Goal: Transaction & Acquisition: Purchase product/service

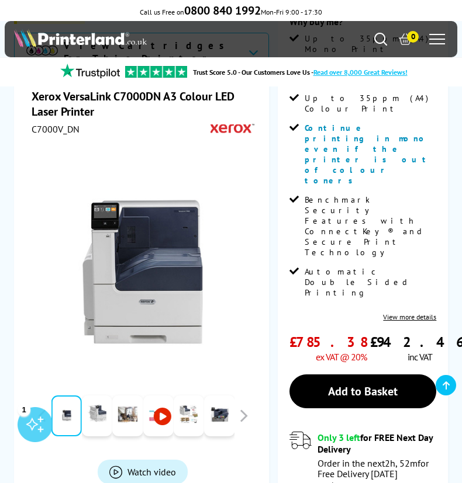
scroll to position [292, 0]
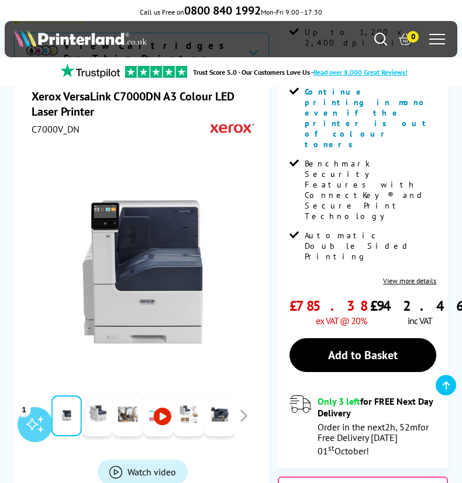
click at [161, 396] on link at bounding box center [158, 416] width 30 height 41
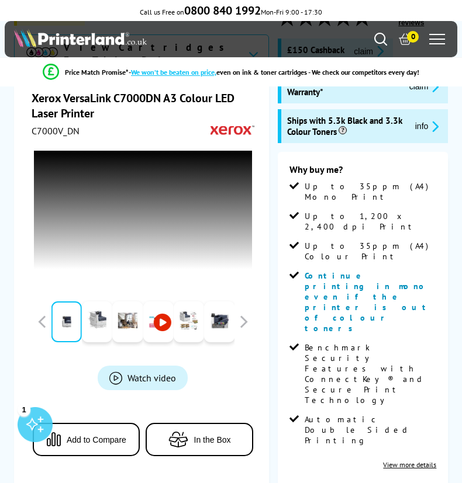
scroll to position [0, 0]
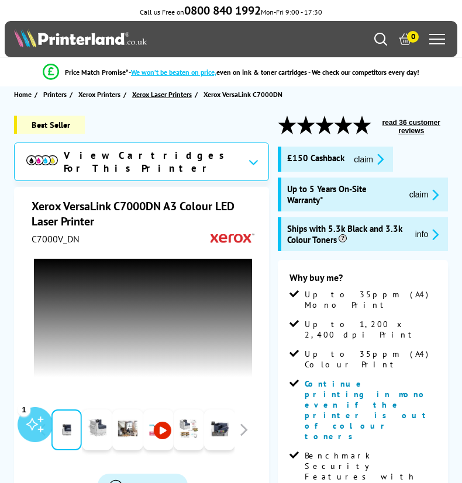
click at [157, 94] on span "Xerox Laser Printers" at bounding box center [162, 94] width 60 height 12
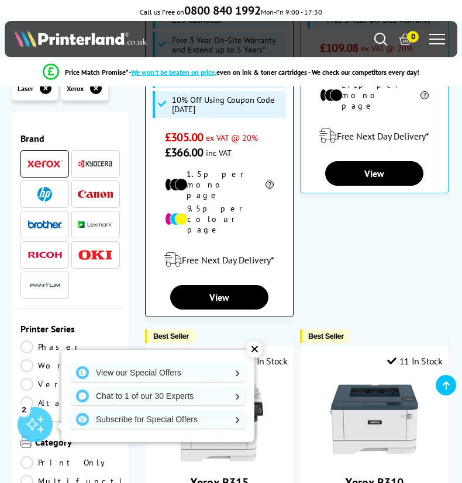
scroll to position [935, 0]
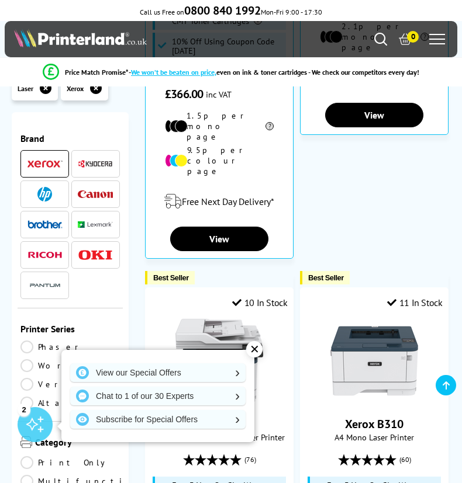
click at [255, 351] on div "✕" at bounding box center [254, 349] width 16 height 16
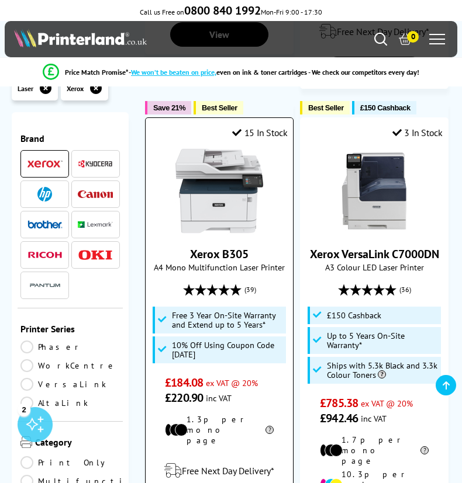
scroll to position [2629, 0]
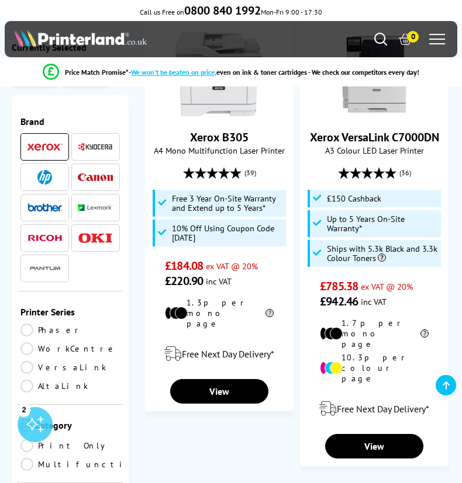
click at [29, 458] on link "Multifunction" at bounding box center [83, 464] width 127 height 13
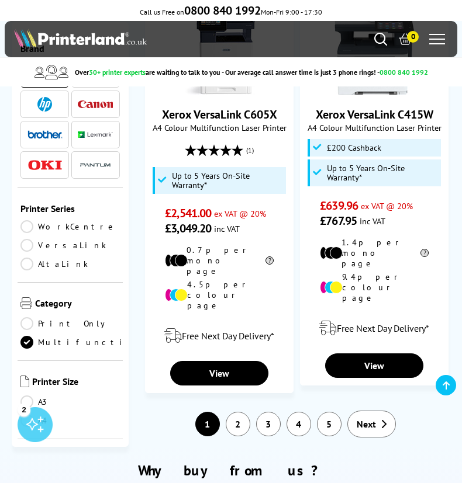
scroll to position [2629, 0]
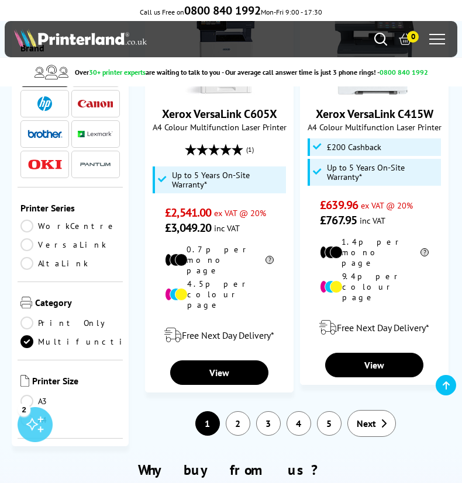
click at [359, 418] on span "Next" at bounding box center [365, 424] width 19 height 12
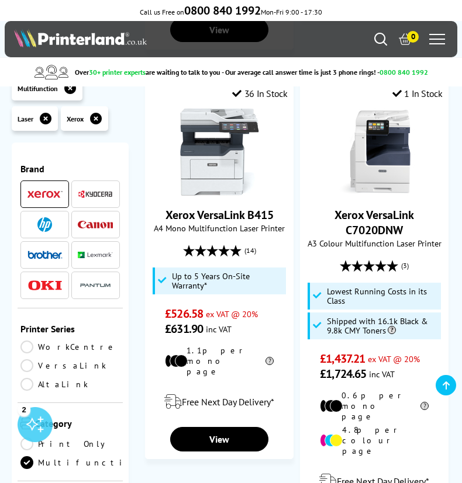
scroll to position [2512, 0]
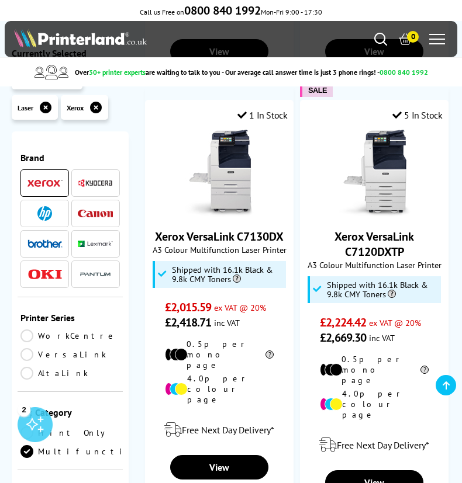
scroll to position [2395, 0]
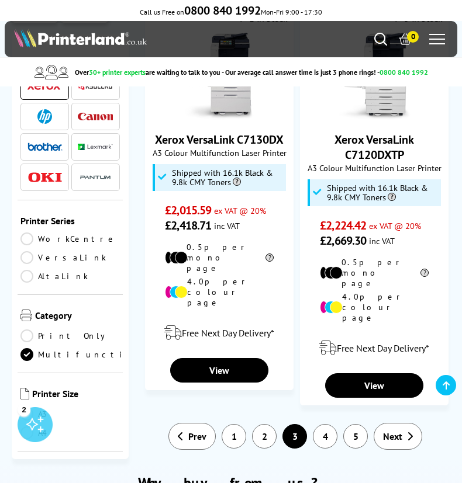
click at [317, 424] on link "4" at bounding box center [325, 436] width 25 height 25
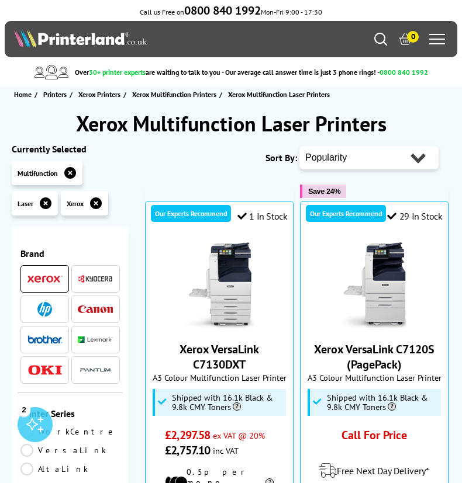
click at [94, 204] on icon at bounding box center [96, 203] width 12 height 12
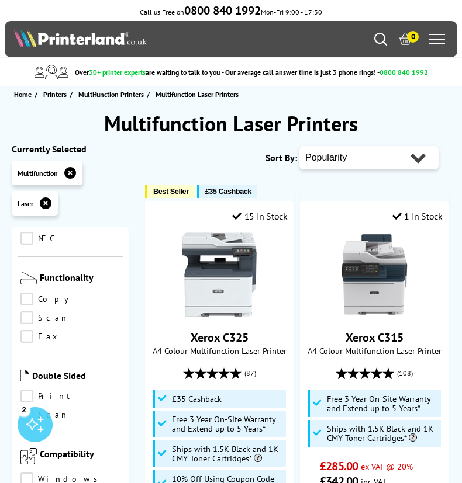
scroll to position [759, 0]
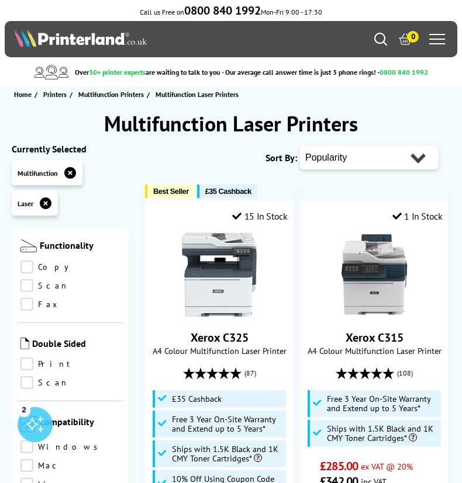
click at [29, 279] on link "Scan" at bounding box center [69, 285] width 99 height 13
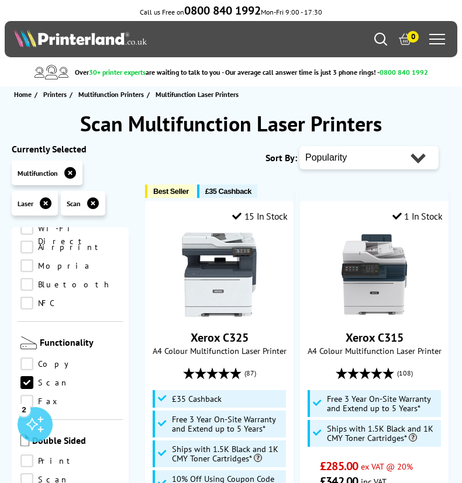
scroll to position [643, 0]
click at [24, 359] on link "Copy" at bounding box center [69, 365] width 99 height 13
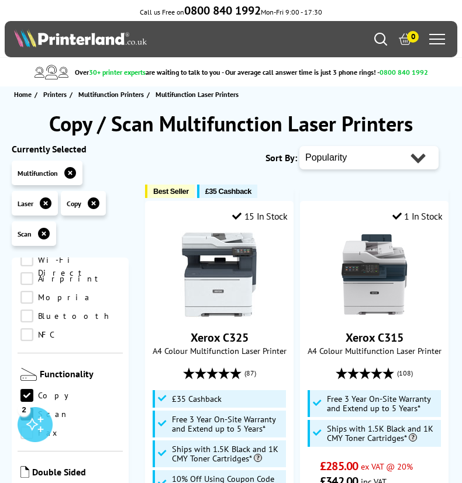
scroll to position [759, 0]
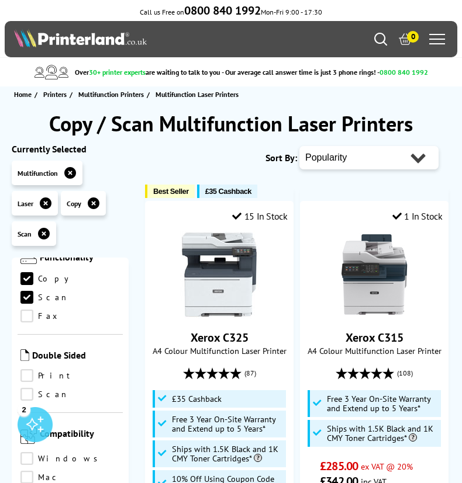
click at [26, 369] on link "Print" at bounding box center [69, 375] width 99 height 13
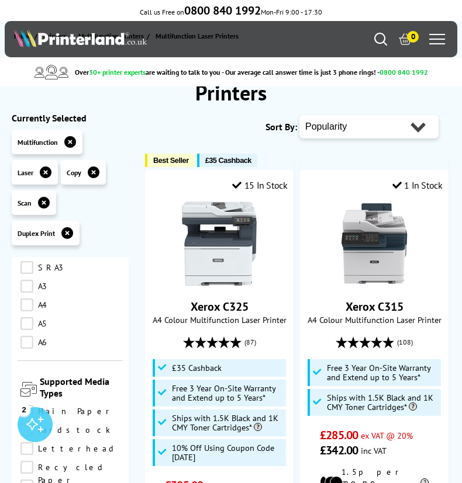
scroll to position [1461, 0]
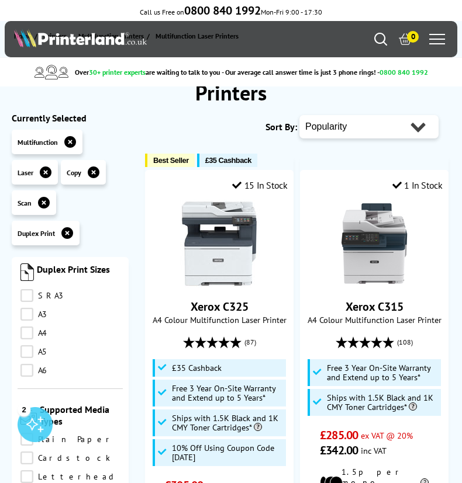
click at [27, 327] on link "A4" at bounding box center [69, 333] width 99 height 13
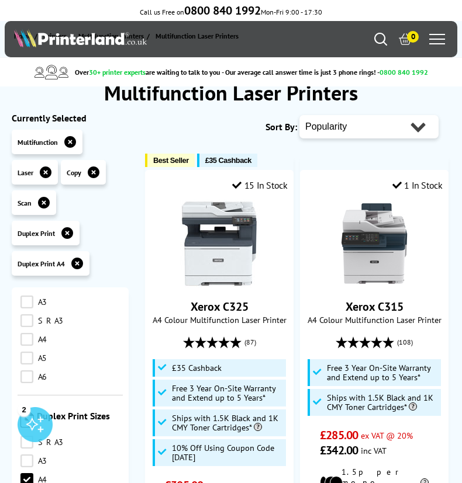
scroll to position [1344, 0]
click at [27, 334] on link "A4" at bounding box center [69, 340] width 99 height 13
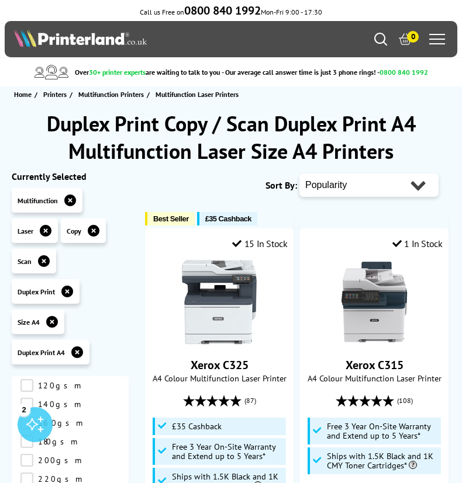
click at [355, 189] on select "Popularity Rating Price - Low to High Price - High to Low Running Costs - Low t…" at bounding box center [368, 185] width 139 height 23
select select "Rating"
click at [299, 174] on select "Popularity Rating Price - Low to High Price - High to Low Running Costs - Low t…" at bounding box center [368, 185] width 139 height 23
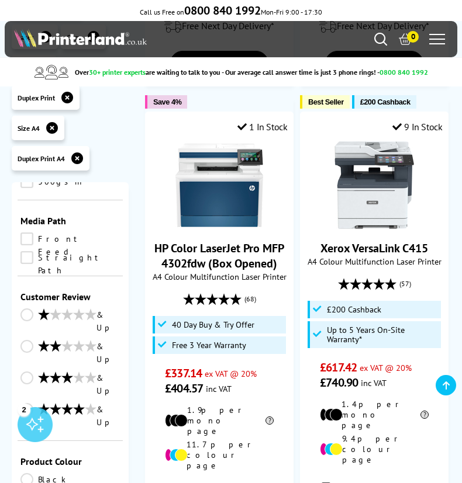
scroll to position [2384, 0]
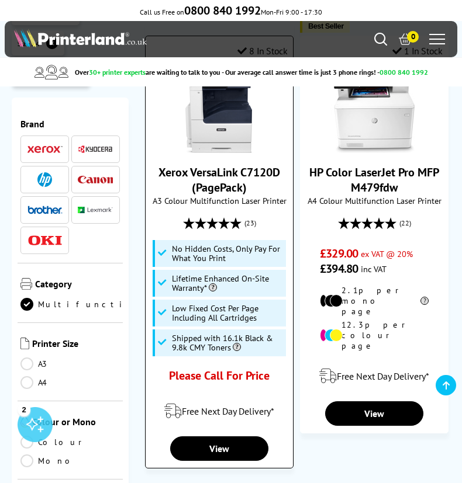
scroll to position [2571, 0]
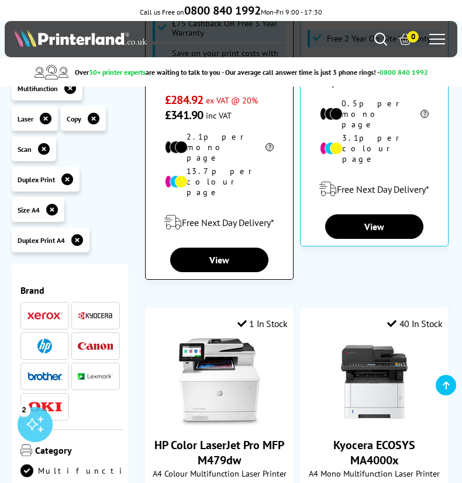
scroll to position [818, 0]
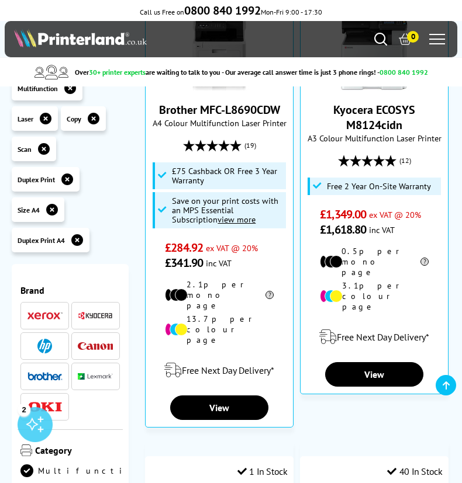
click at [77, 39] on img at bounding box center [80, 38] width 133 height 19
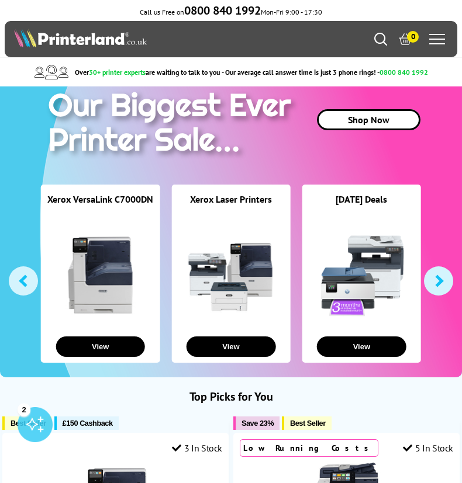
click at [438, 46] on div at bounding box center [437, 39] width 16 height 18
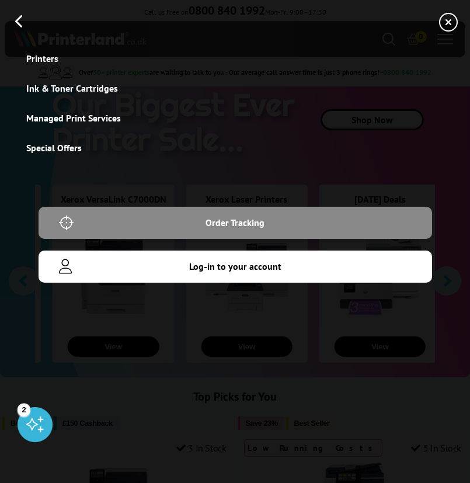
click at [32, 143] on link "Special Offers" at bounding box center [54, 148] width 56 height 12
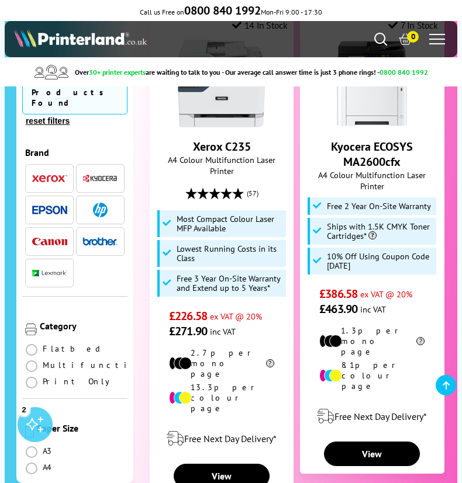
scroll to position [2921, 0]
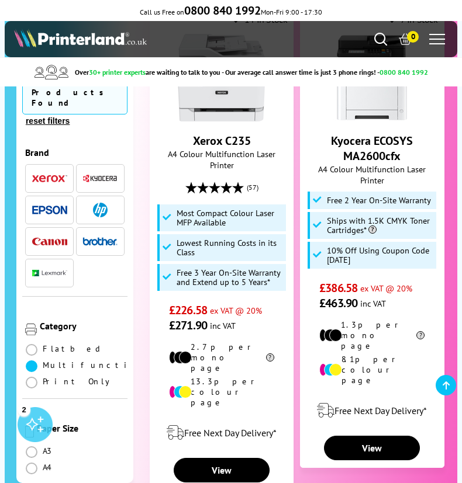
click at [37, 360] on span at bounding box center [32, 366] width 12 height 12
click at [43, 362] on input "radio" at bounding box center [43, 362] width 0 height 0
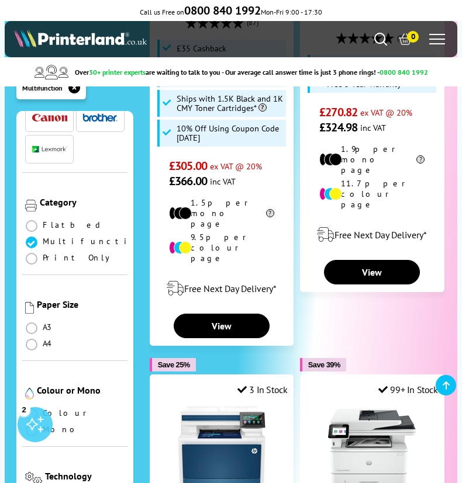
scroll to position [175, 0]
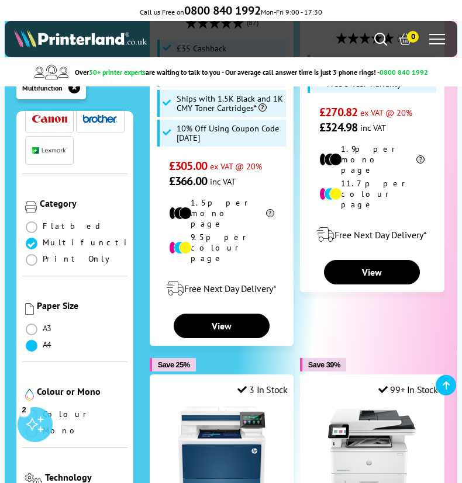
click at [32, 340] on span at bounding box center [32, 346] width 12 height 12
click at [43, 341] on input "radio" at bounding box center [43, 341] width 0 height 0
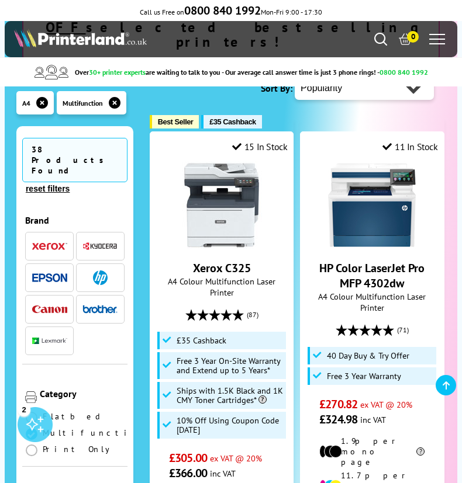
scroll to position [234, 0]
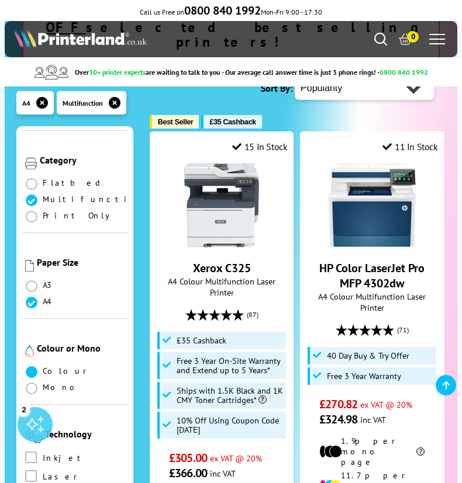
click at [30, 366] on span at bounding box center [32, 372] width 12 height 12
click at [43, 367] on input "radio" at bounding box center [43, 367] width 0 height 0
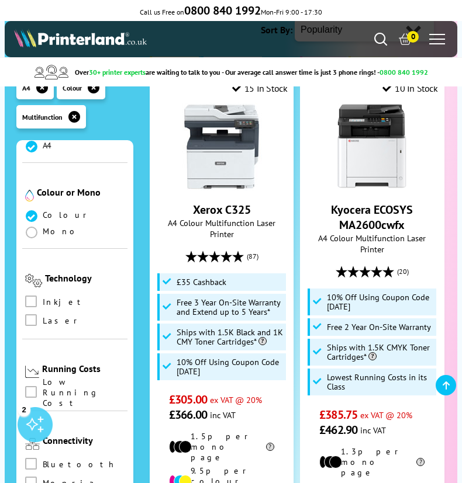
scroll to position [409, 0]
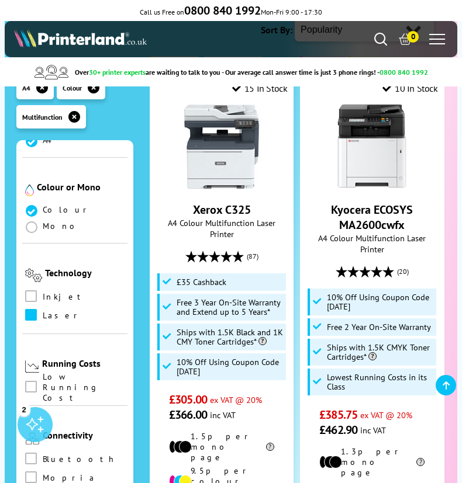
click at [36, 309] on span at bounding box center [31, 315] width 12 height 12
click at [42, 311] on input "checkbox" at bounding box center [42, 311] width 0 height 0
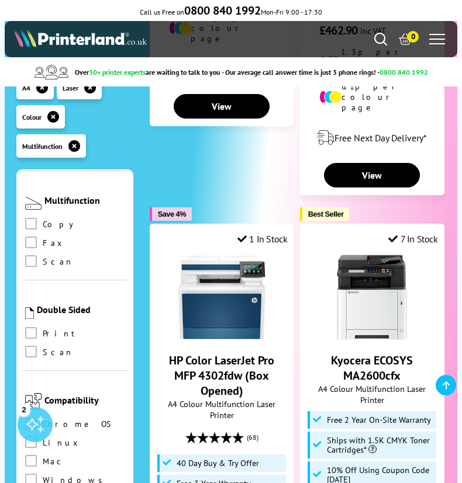
scroll to position [876, 0]
click at [30, 217] on span at bounding box center [31, 223] width 12 height 12
click at [42, 219] on input "checkbox" at bounding box center [42, 219] width 0 height 0
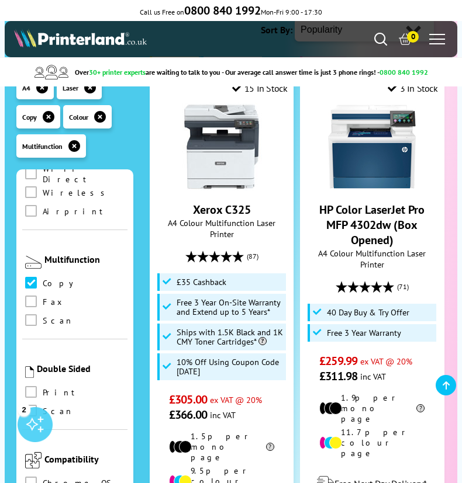
scroll to position [818, 0]
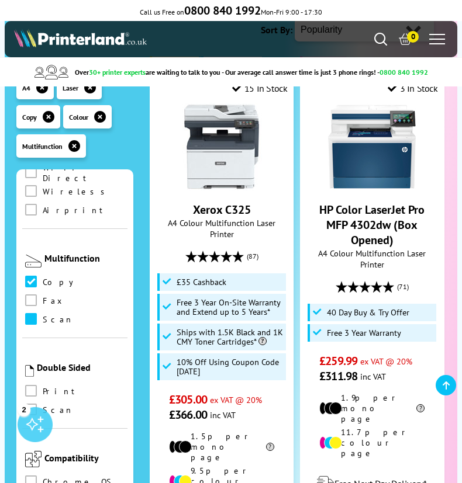
click at [29, 313] on span at bounding box center [31, 319] width 12 height 12
click at [42, 315] on input "checkbox" at bounding box center [42, 315] width 0 height 0
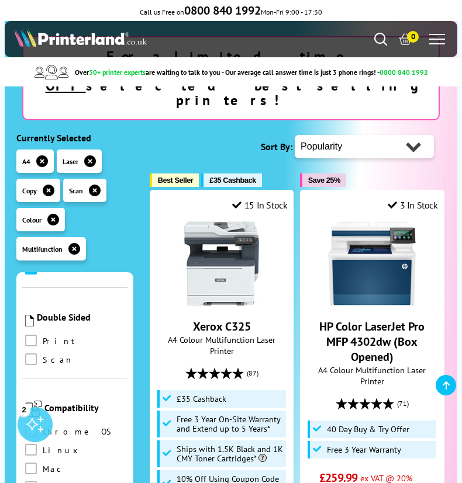
scroll to position [993, 0]
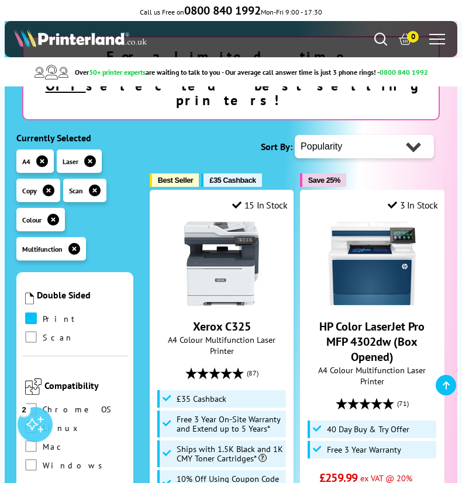
click at [32, 313] on span at bounding box center [31, 319] width 12 height 12
click at [42, 314] on input "checkbox" at bounding box center [42, 314] width 0 height 0
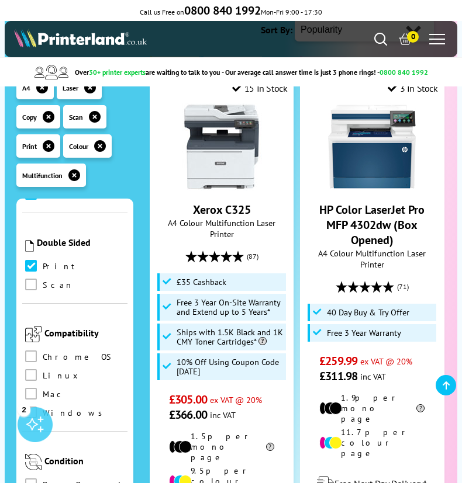
scroll to position [993, 0]
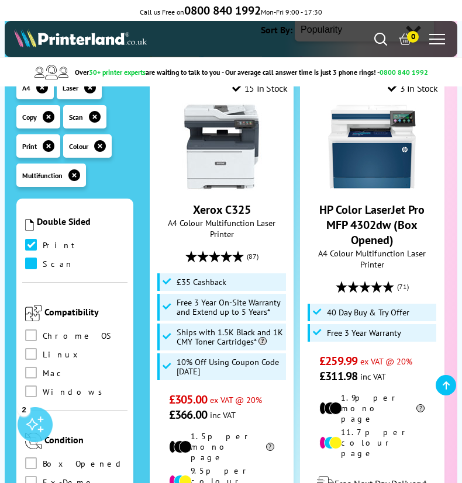
click at [29, 258] on span at bounding box center [31, 264] width 12 height 12
click at [42, 259] on input "checkbox" at bounding box center [42, 259] width 0 height 0
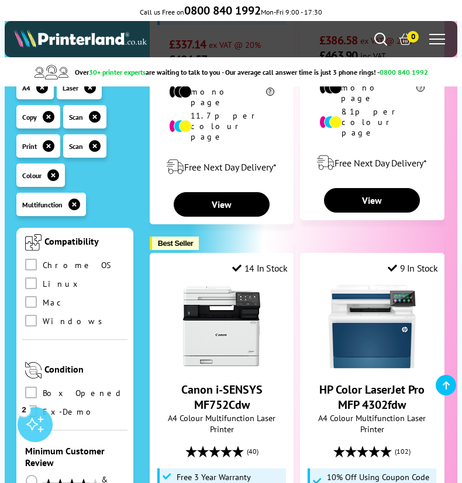
scroll to position [1168, 0]
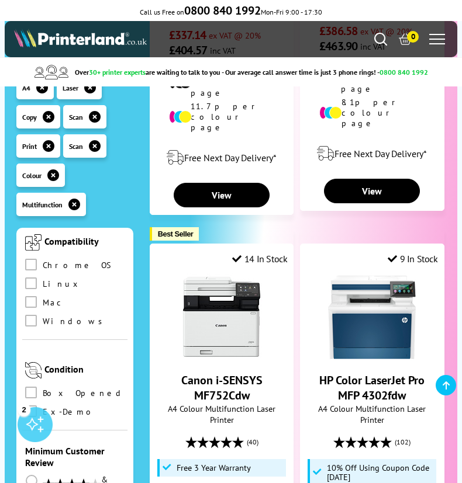
click at [33, 355] on div "Condition" at bounding box center [74, 368] width 99 height 26
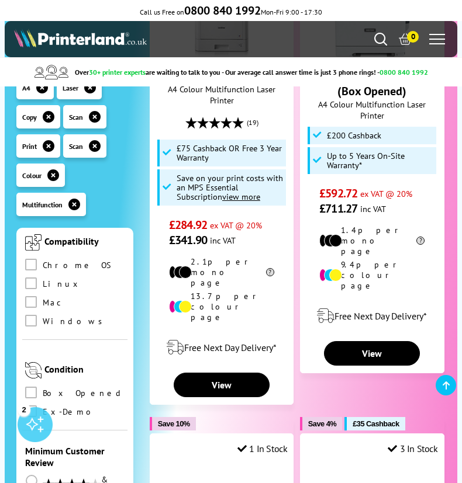
scroll to position [1996, 0]
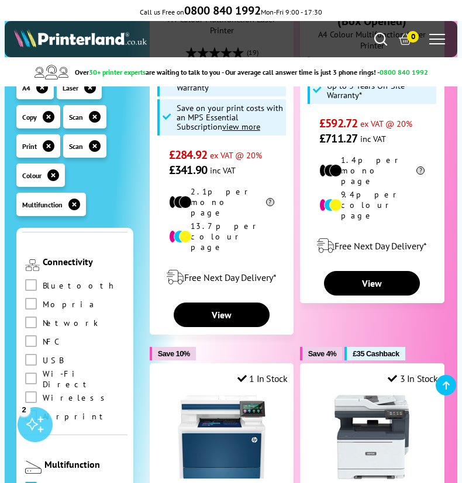
scroll to position [743, 0]
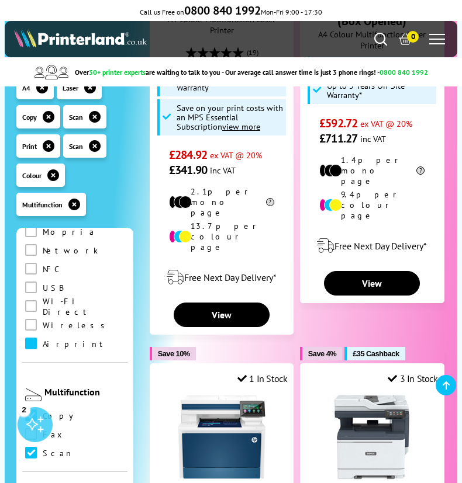
click at [27, 338] on span at bounding box center [31, 344] width 12 height 12
click at [42, 339] on input "checkbox" at bounding box center [42, 339] width 0 height 0
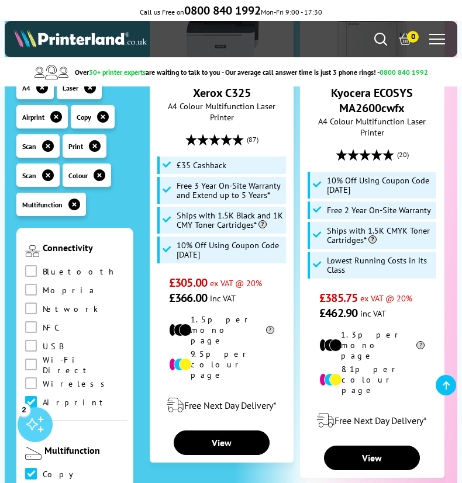
scroll to position [701, 0]
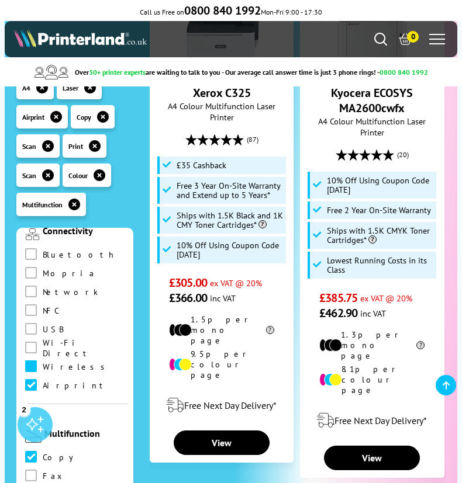
click at [31, 360] on span at bounding box center [31, 366] width 12 height 12
click at [42, 362] on input "checkbox" at bounding box center [42, 362] width 0 height 0
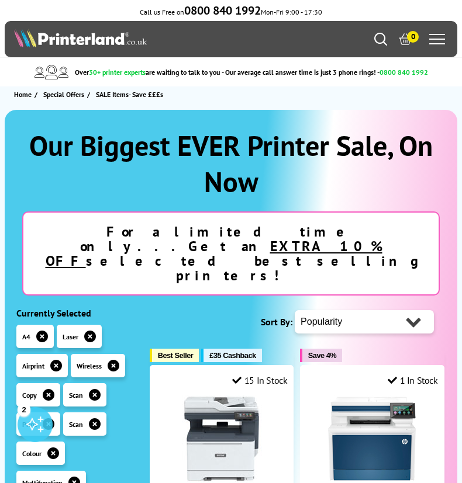
click at [313, 310] on select "Popularity Rating Price - Low to High Price - High to Low Running Costs - Low t…" at bounding box center [363, 321] width 139 height 23
select select "Rating"
click at [294, 310] on select "Popularity Rating Price - Low to High Price - High to Low Running Costs - Low t…" at bounding box center [363, 321] width 139 height 23
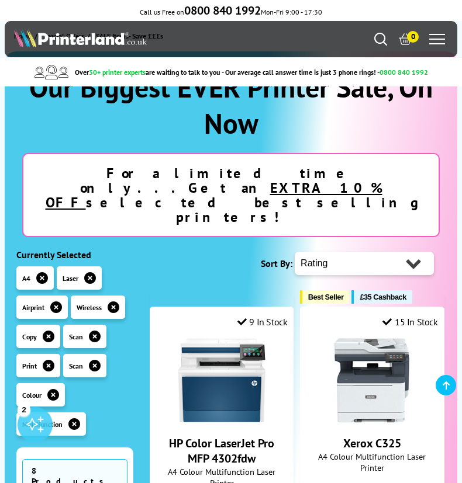
scroll to position [234, 0]
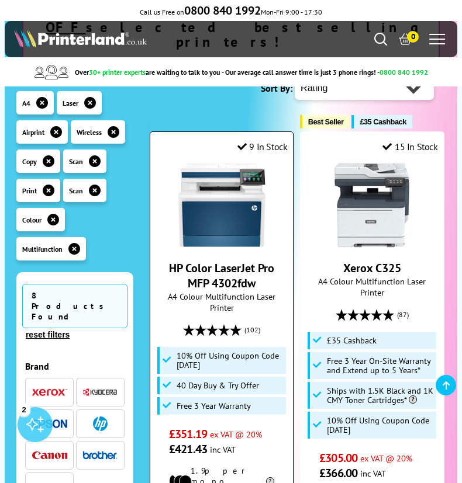
click at [218, 261] on link "HP Color LaserJet Pro MFP 4302fdw" at bounding box center [221, 276] width 105 height 30
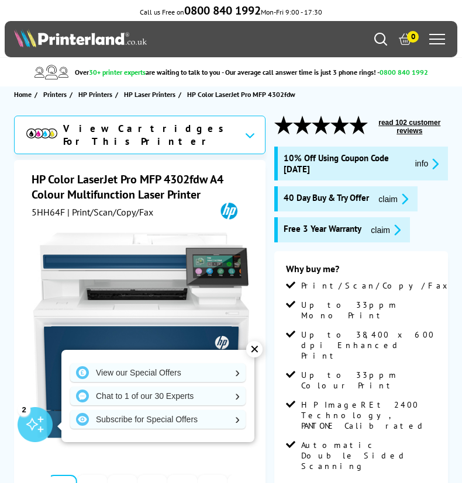
click at [240, 131] on div "View Cartridges For This Printer" at bounding box center [140, 135] width 252 height 39
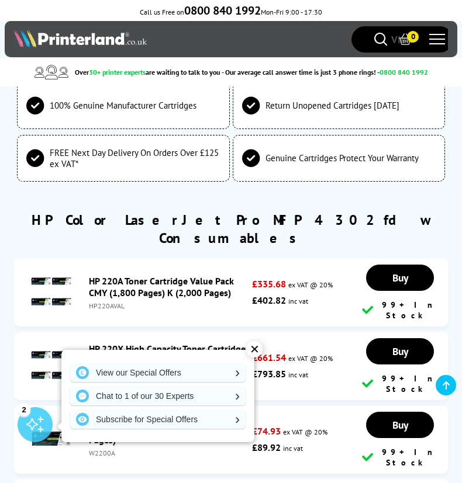
scroll to position [5102, 0]
